Goal: Find specific page/section: Find specific page/section

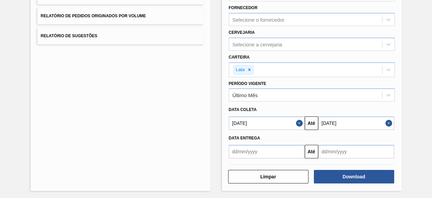
scroll to position [116, 0]
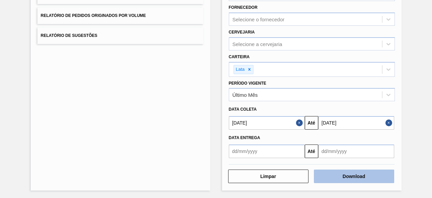
click at [377, 177] on button "Download" at bounding box center [354, 176] width 80 height 14
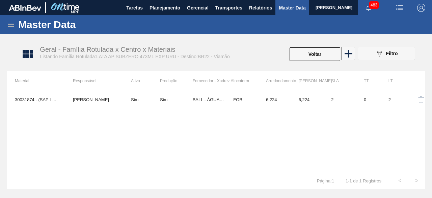
click at [10, 26] on icon at bounding box center [11, 25] width 8 height 8
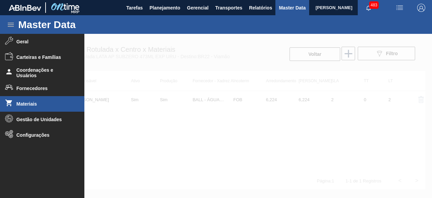
click at [40, 107] on li "Materiais" at bounding box center [42, 104] width 84 height 16
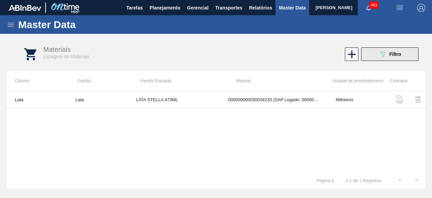
click at [394, 55] on span "Filtro" at bounding box center [396, 53] width 12 height 5
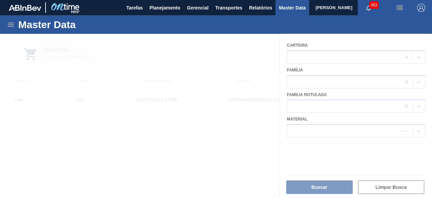
click at [333, 132] on div at bounding box center [216, 116] width 432 height 164
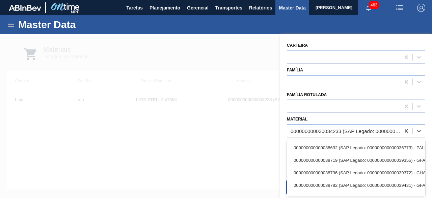
click at [333, 132] on div "000000000030034233 (SAP Legado: 000000000050847075) - LATA AL STELLA 473ML BRIL…" at bounding box center [346, 131] width 110 height 6
paste input "30034233"
type input "30034233"
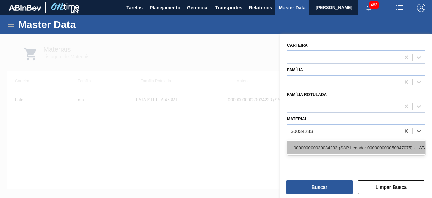
click at [329, 146] on div "000000000030034233 (SAP Legado: 000000000050847075) - LATA AL STELLA 473ML BRIL…" at bounding box center [356, 147] width 139 height 12
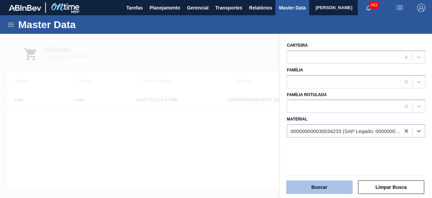
click at [327, 185] on button "Buscar" at bounding box center [319, 187] width 67 height 14
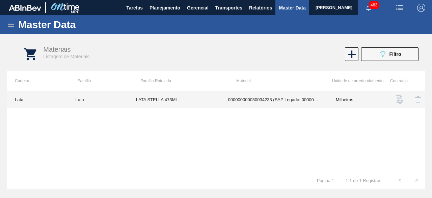
click at [174, 96] on td "LATA STELLA 473ML" at bounding box center [174, 99] width 92 height 17
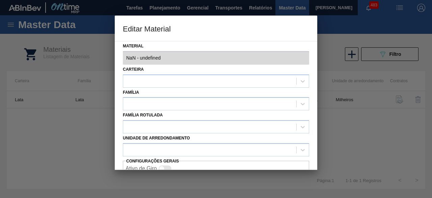
type input "30034233 - 000000000030034233 (SAP Legado: 000000000050847075) - LATA AL STELLA…"
